Goal: Task Accomplishment & Management: Complete application form

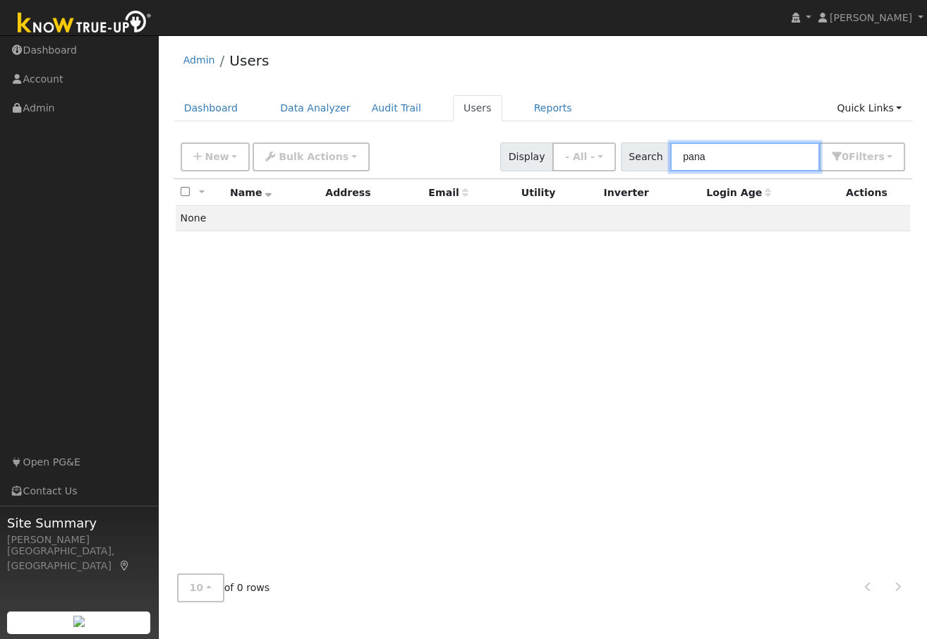
click at [730, 159] on input "pana" at bounding box center [745, 157] width 150 height 29
type input "p"
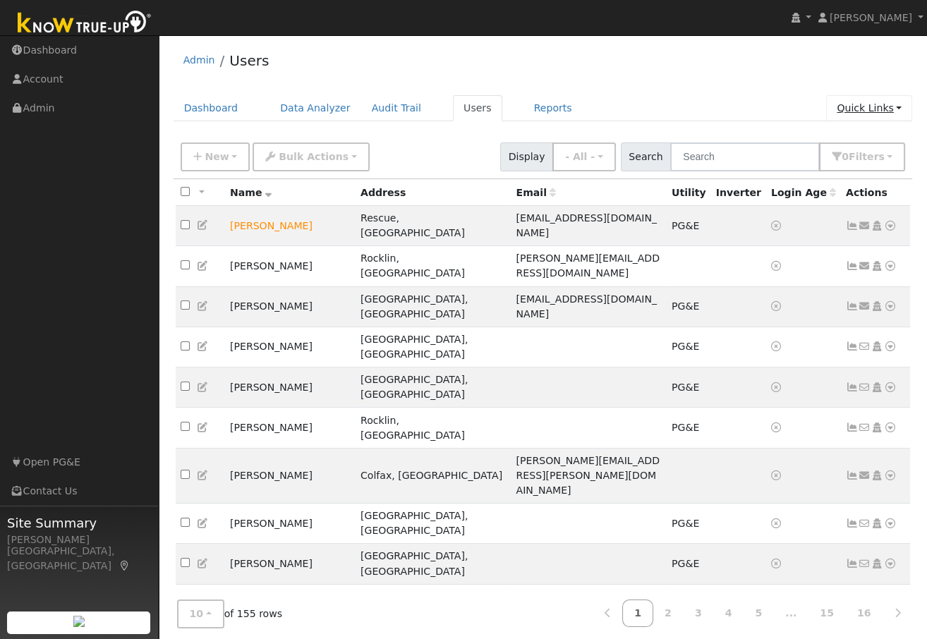
click at [851, 109] on link "Quick Links" at bounding box center [869, 108] width 86 height 26
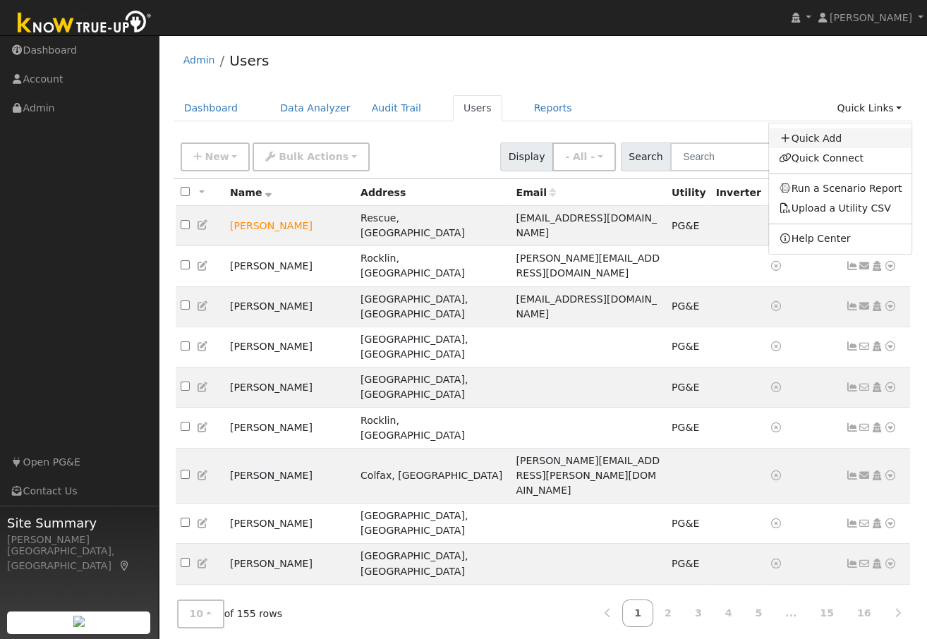
click at [818, 137] on link "Quick Add" at bounding box center [840, 138] width 143 height 20
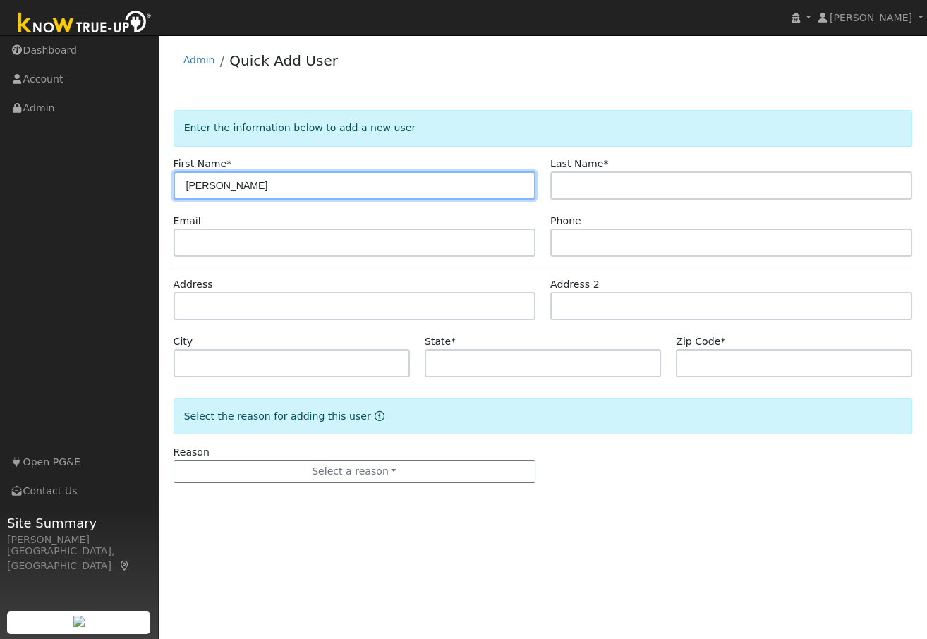
type input "[PERSON_NAME]"
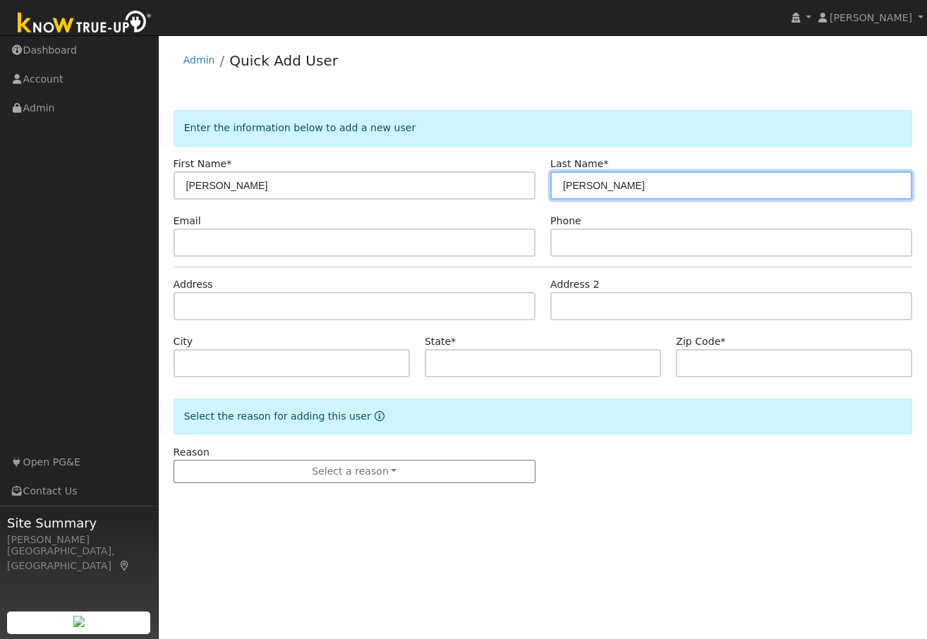
type input "[PERSON_NAME]"
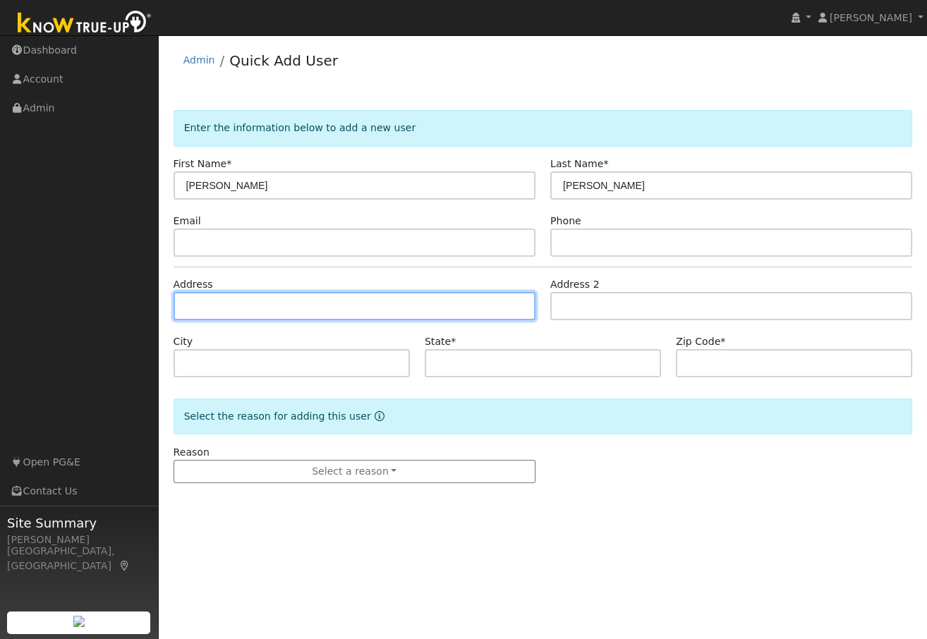
click at [237, 306] on input "text" at bounding box center [355, 306] width 362 height 28
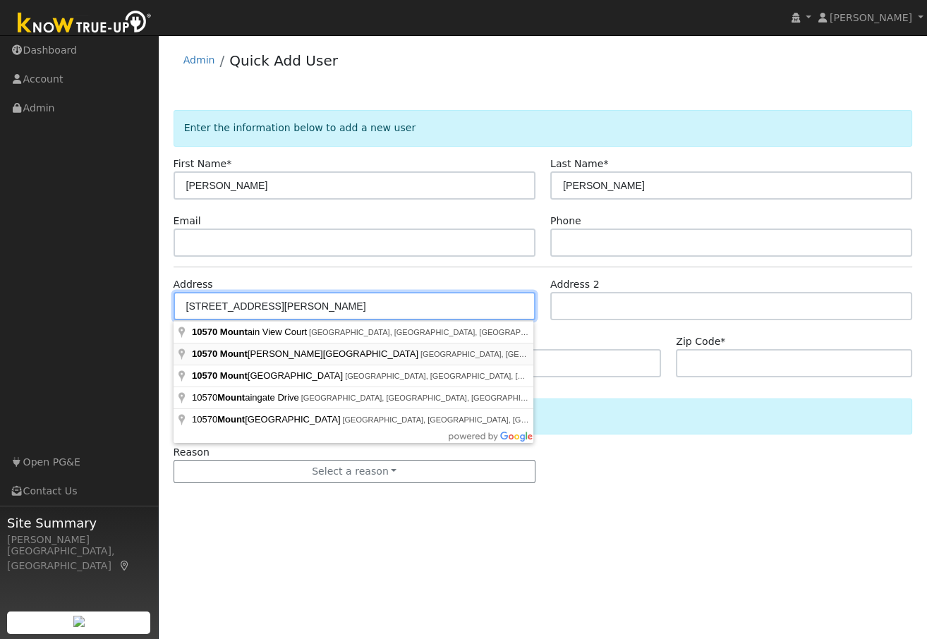
type input "10570 Mount Vernon Road"
type input "Auburn"
type input "CA"
type input "95603"
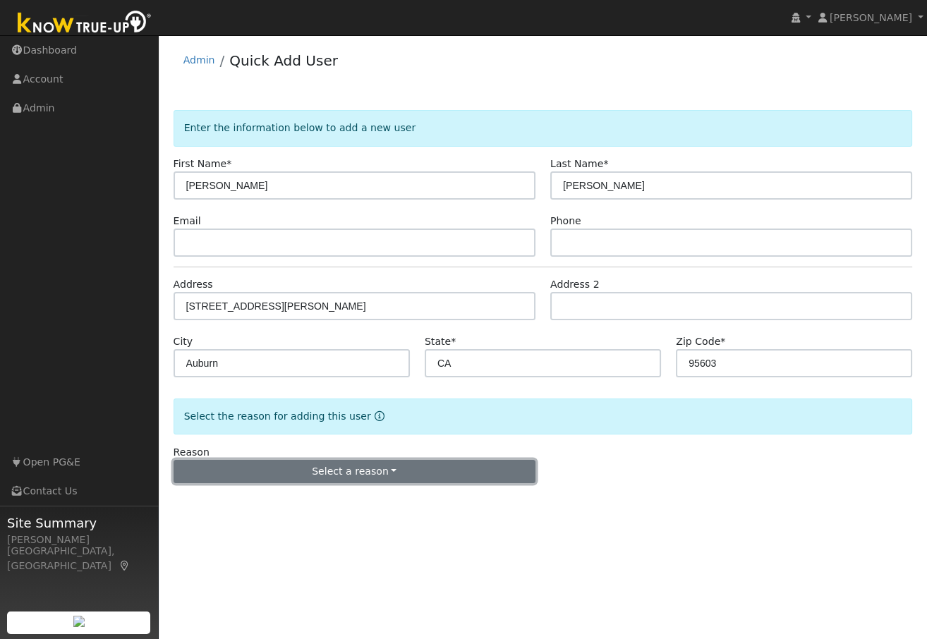
click at [322, 473] on button "Select a reason" at bounding box center [355, 472] width 362 height 24
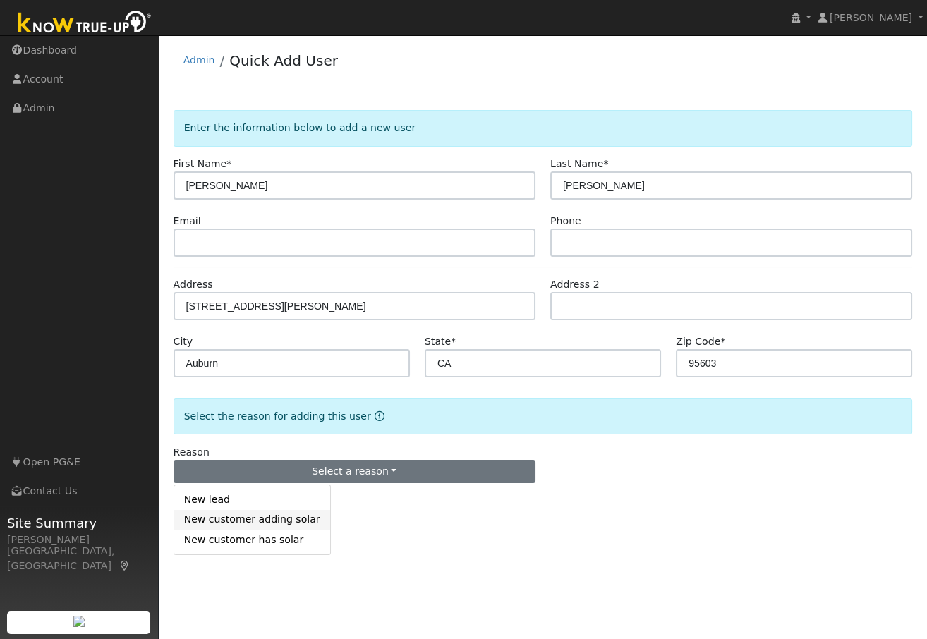
click at [276, 522] on link "New customer adding solar" at bounding box center [252, 520] width 156 height 20
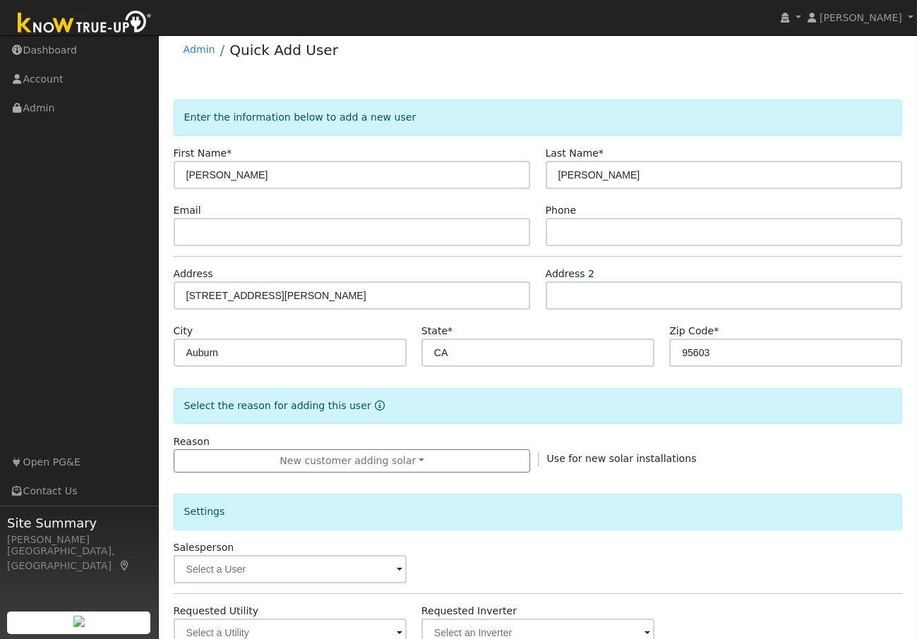
scroll to position [272, 0]
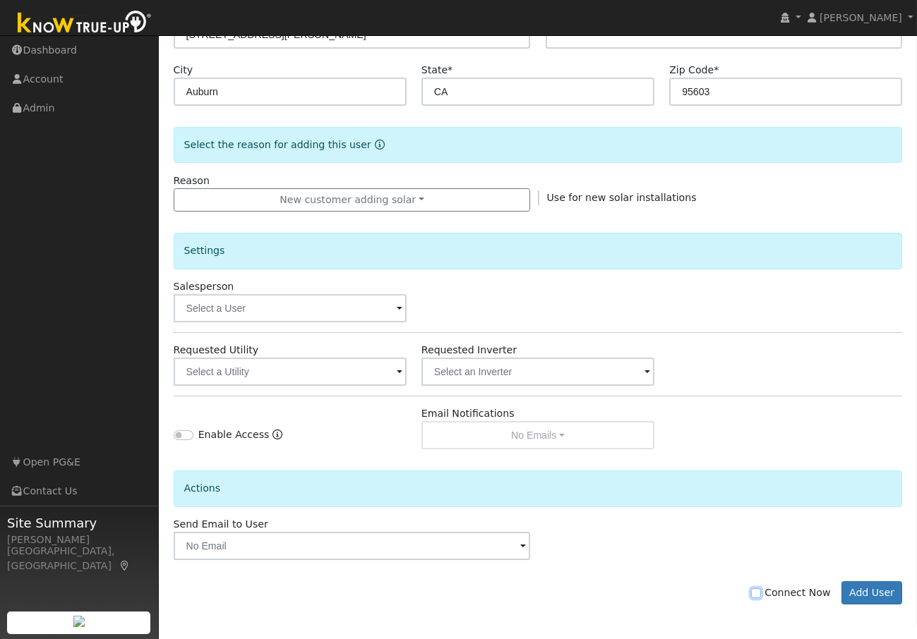
click at [761, 591] on input "Connect Now" at bounding box center [756, 594] width 10 height 10
checkbox input "true"
click at [872, 593] on button "Add User" at bounding box center [871, 594] width 61 height 24
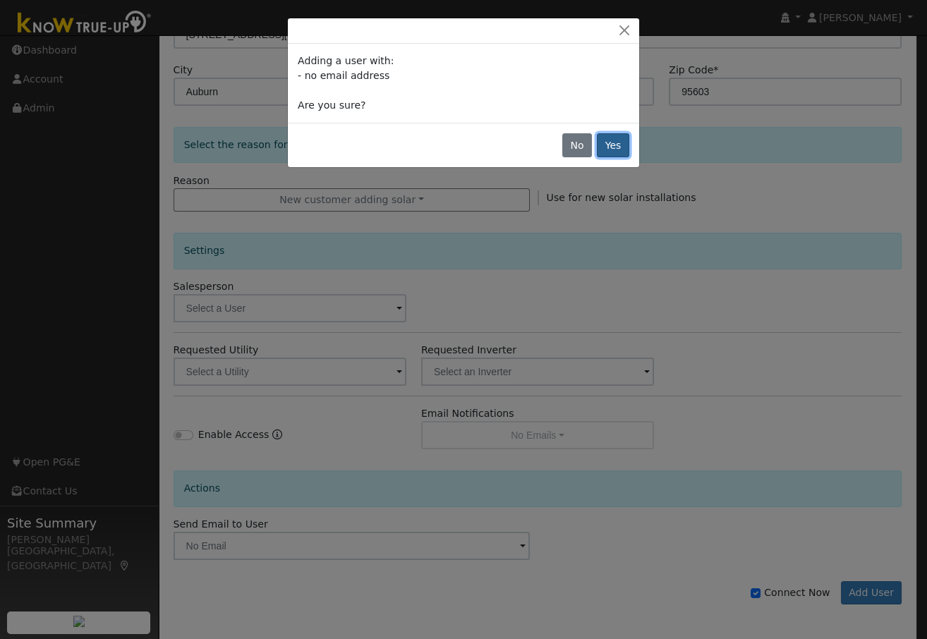
click at [615, 143] on button "Yes" at bounding box center [613, 145] width 32 height 24
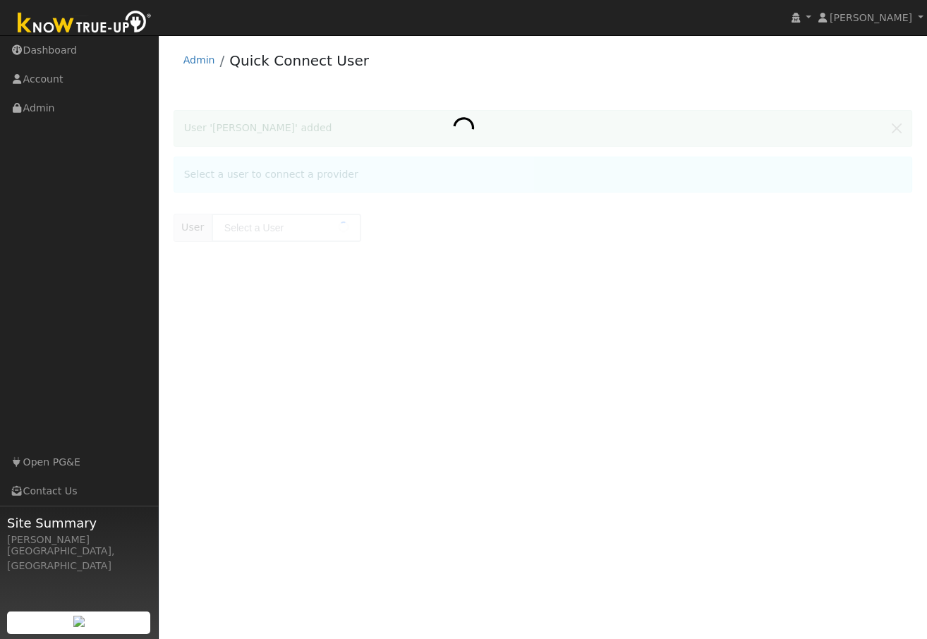
type input "[PERSON_NAME]"
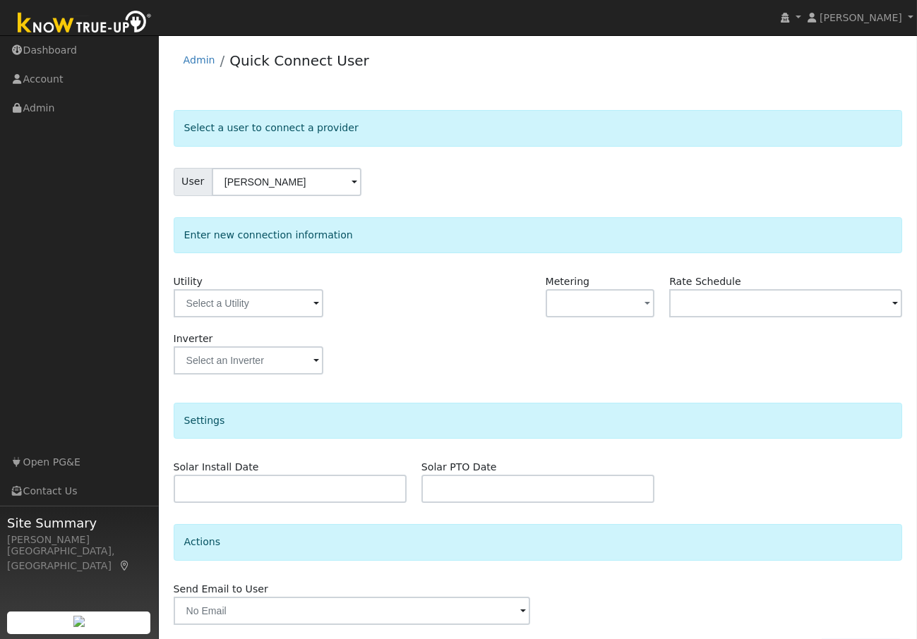
click at [317, 305] on span at bounding box center [316, 304] width 6 height 16
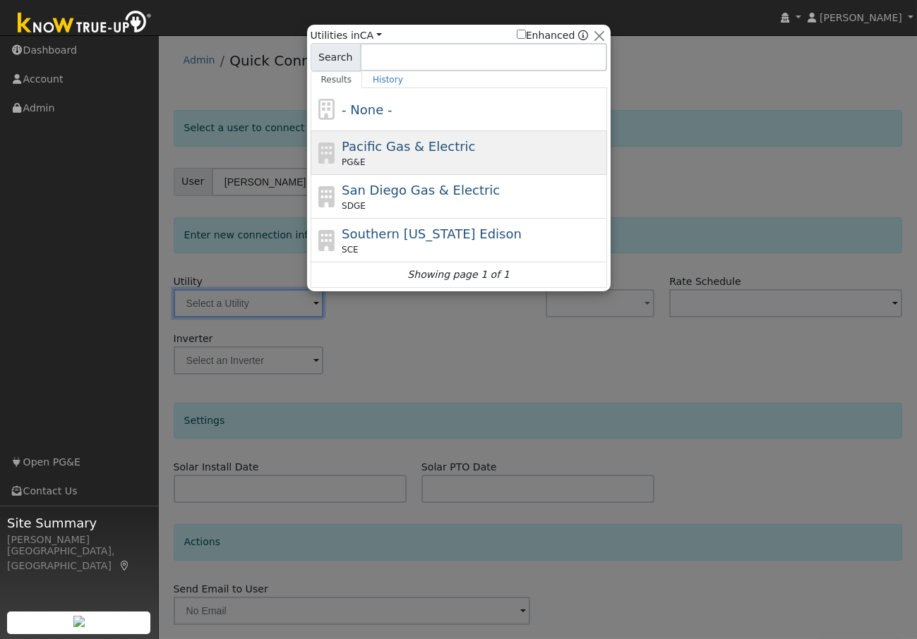
click at [386, 152] on span "Pacific Gas & Electric" at bounding box center [408, 146] width 133 height 15
type input "PG&E"
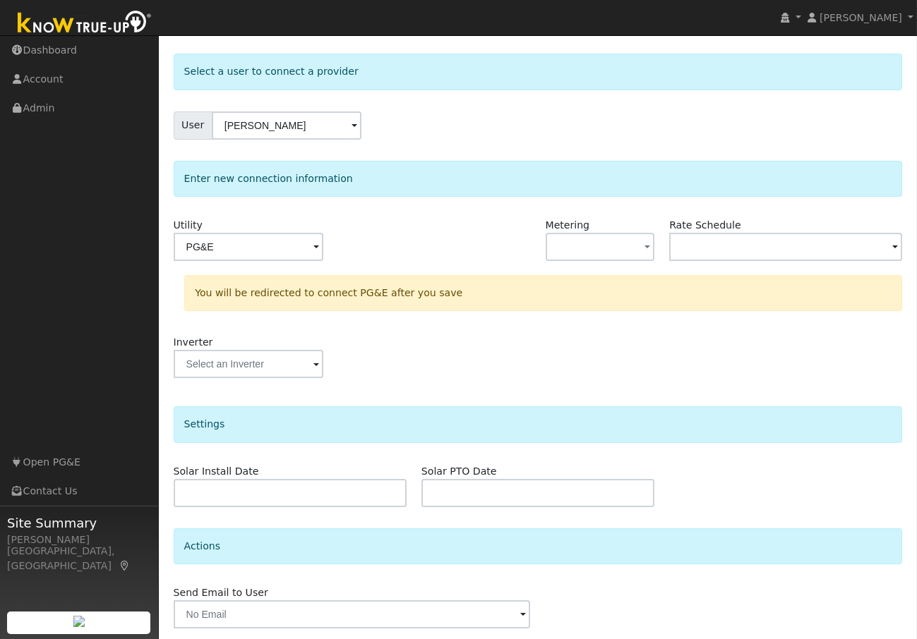
scroll to position [104, 0]
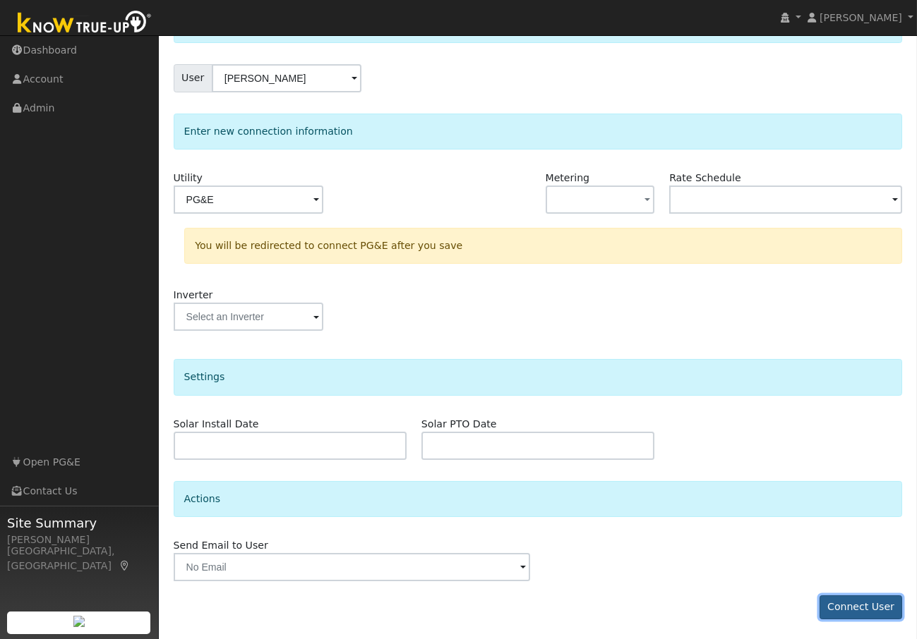
click at [856, 608] on button "Connect User" at bounding box center [860, 608] width 83 height 24
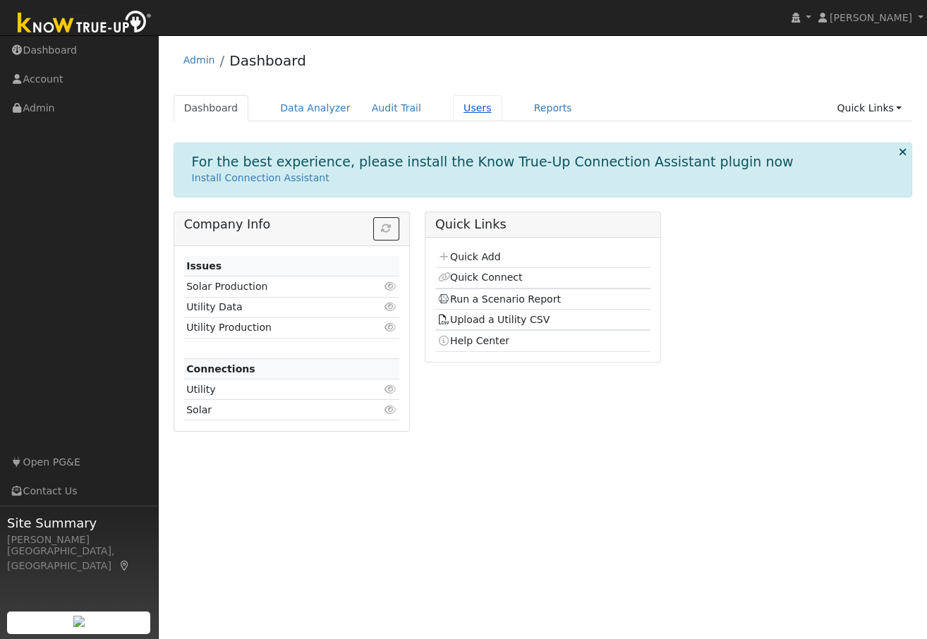
click at [461, 112] on link "Users" at bounding box center [477, 108] width 49 height 26
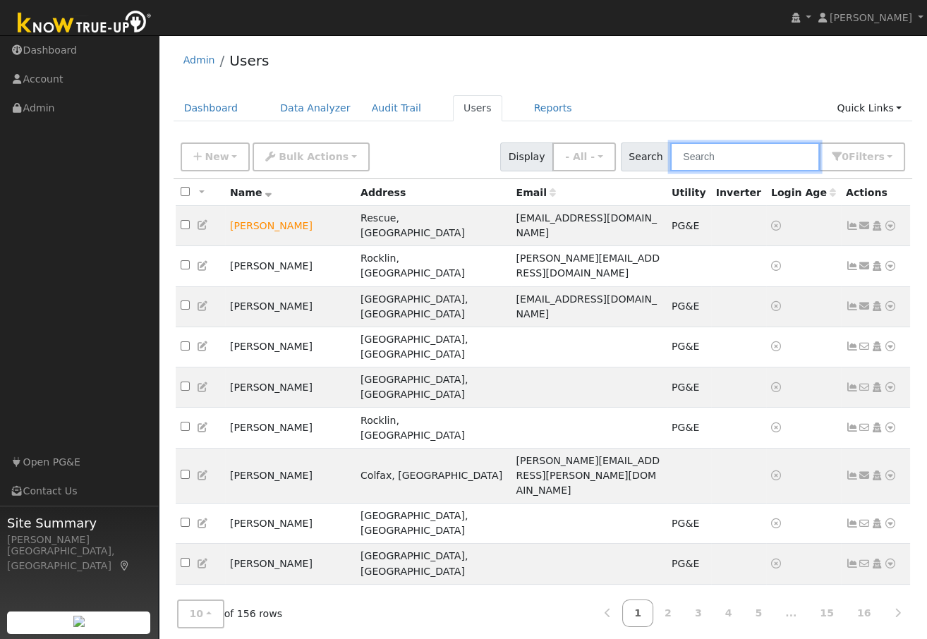
click at [709, 157] on input "text" at bounding box center [745, 157] width 150 height 29
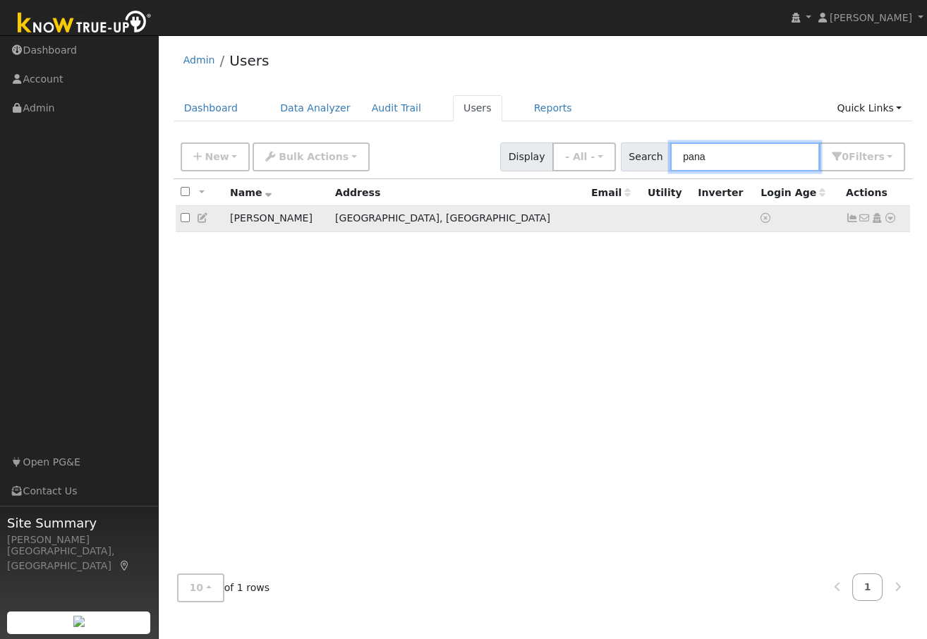
type input "pana"
click at [329, 219] on td "Andrew Panasyuk" at bounding box center [277, 219] width 105 height 26
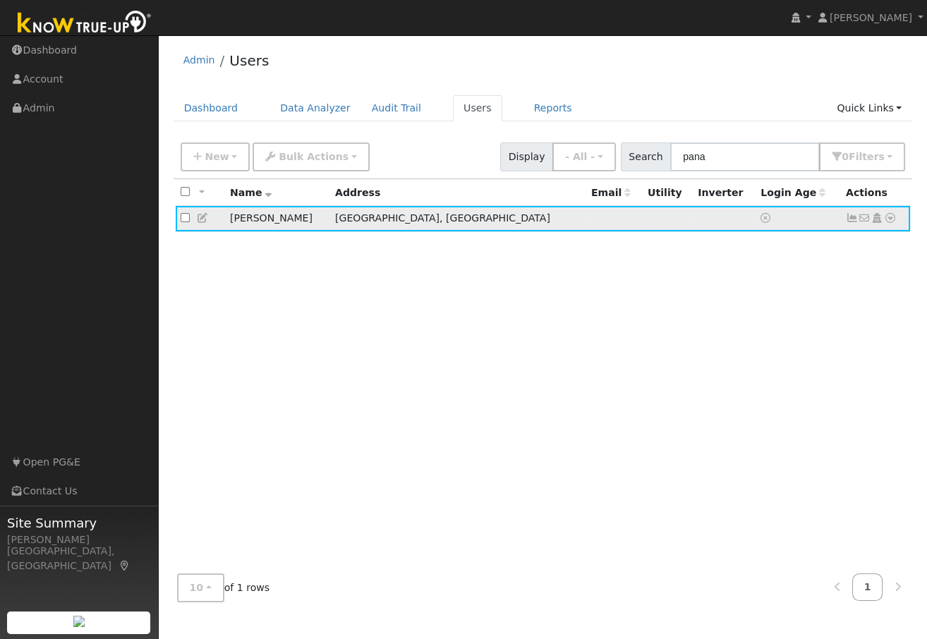
click at [184, 215] on input "checkbox" at bounding box center [185, 217] width 9 height 9
checkbox input "true"
click at [891, 219] on icon at bounding box center [890, 218] width 13 height 10
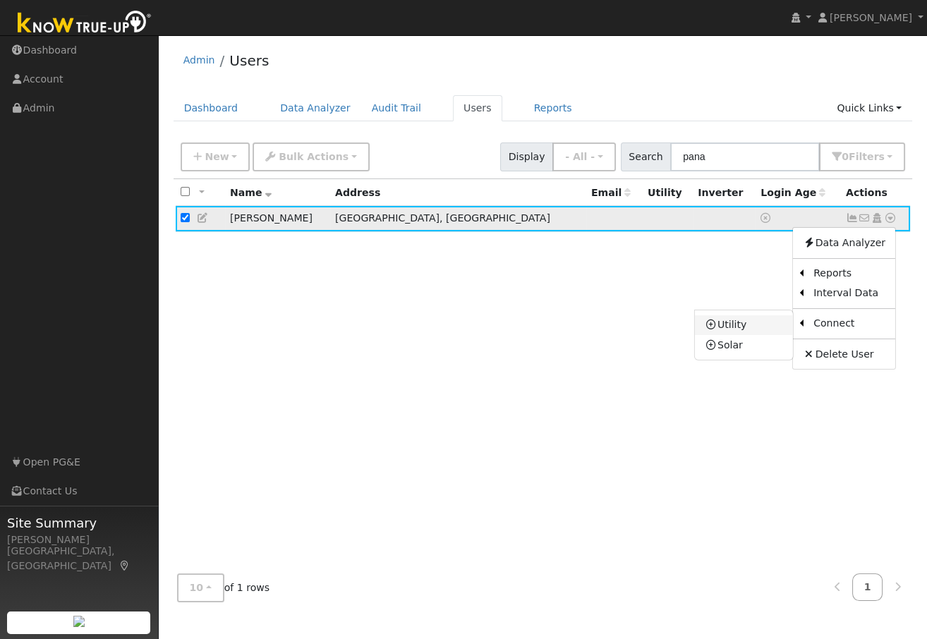
click at [742, 324] on link "Utility" at bounding box center [744, 325] width 98 height 20
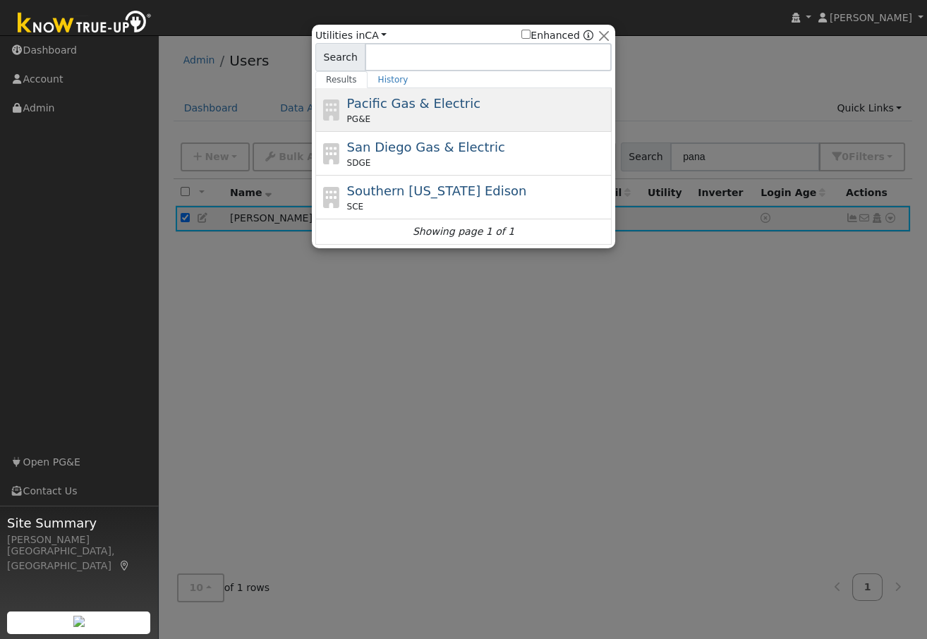
click at [401, 106] on span "Pacific Gas & Electric" at bounding box center [413, 103] width 133 height 15
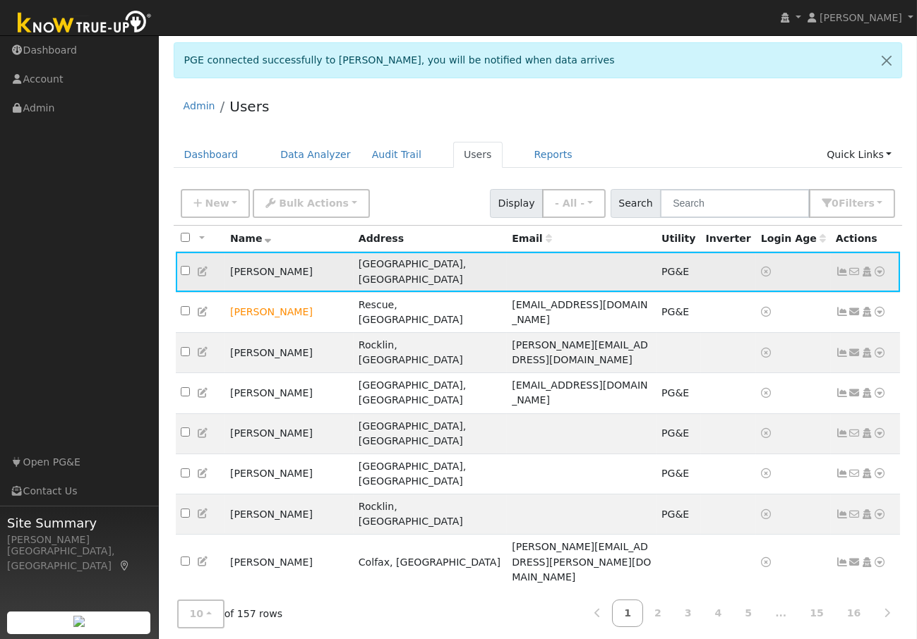
click at [507, 265] on td at bounding box center [582, 272] width 150 height 40
